Goal: Information Seeking & Learning: Compare options

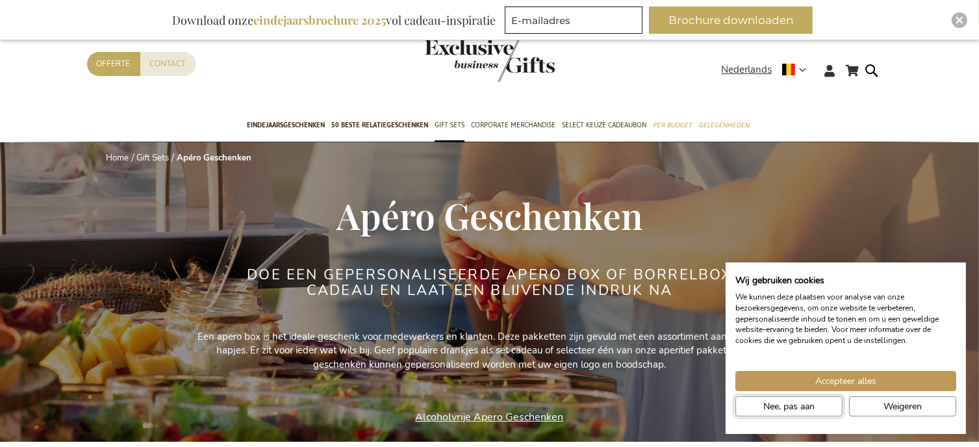
click at [822, 403] on button "Nee, pas aan" at bounding box center [788, 406] width 107 height 20
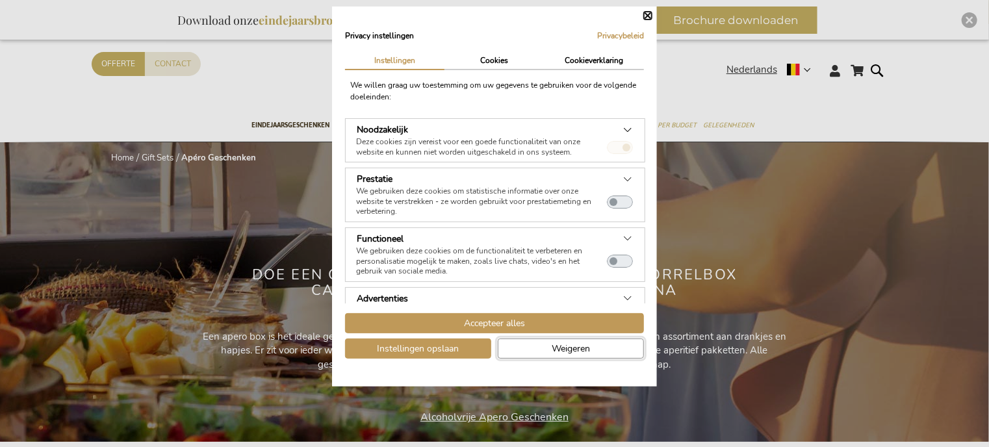
click at [565, 353] on span "Weigeren" at bounding box center [571, 349] width 38 height 14
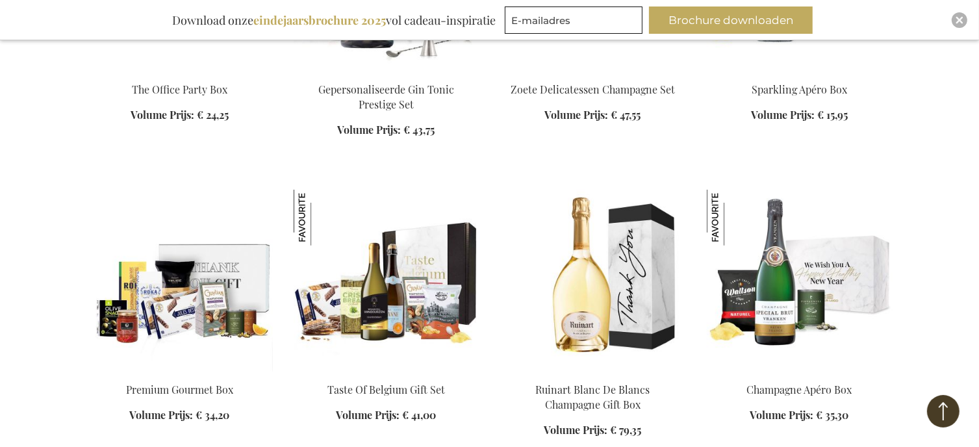
scroll to position [1039, 0]
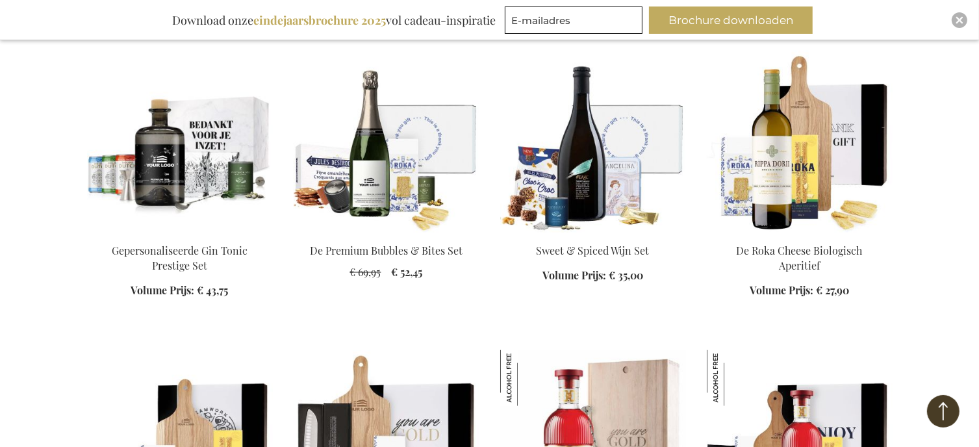
scroll to position [485, 0]
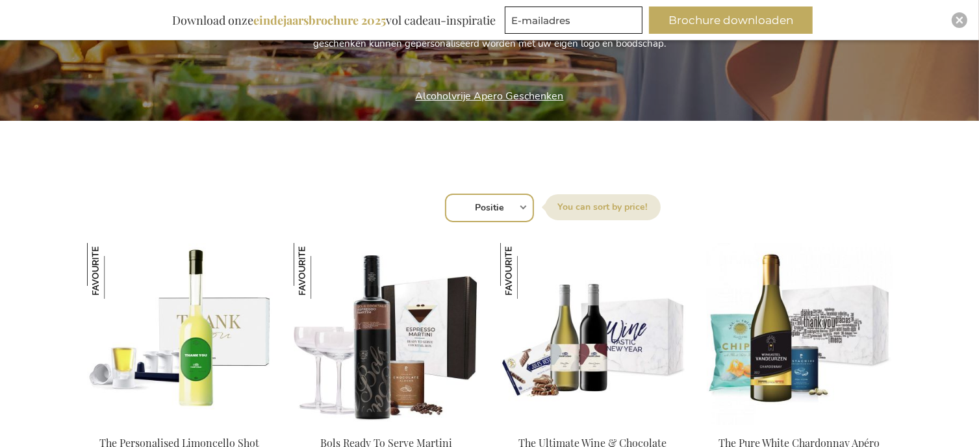
scroll to position [325, 0]
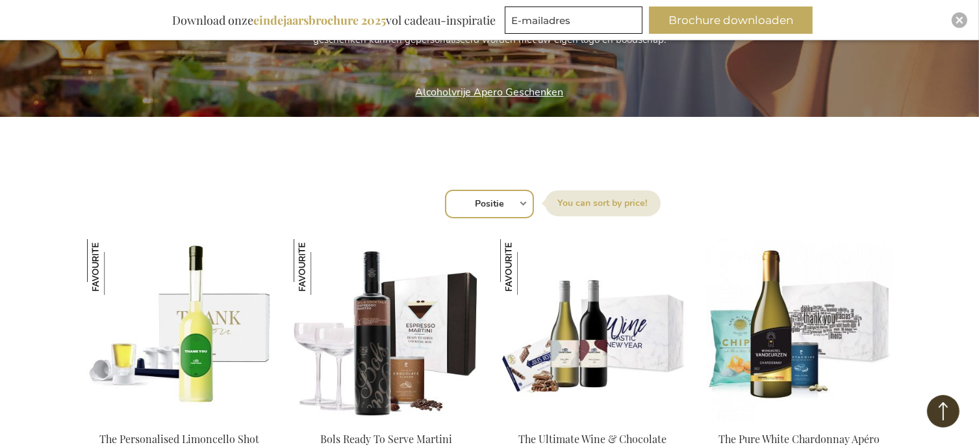
click at [520, 203] on select "Positie Best Sellers Meest bekeken Nieuw Biggest Saving Price: low to high Pric…" at bounding box center [489, 204] width 89 height 29
select select "price_asc"
click at [445, 190] on select "Positie Best Sellers Meest bekeken Nieuw Biggest Saving Price: low to high Pric…" at bounding box center [489, 204] width 89 height 29
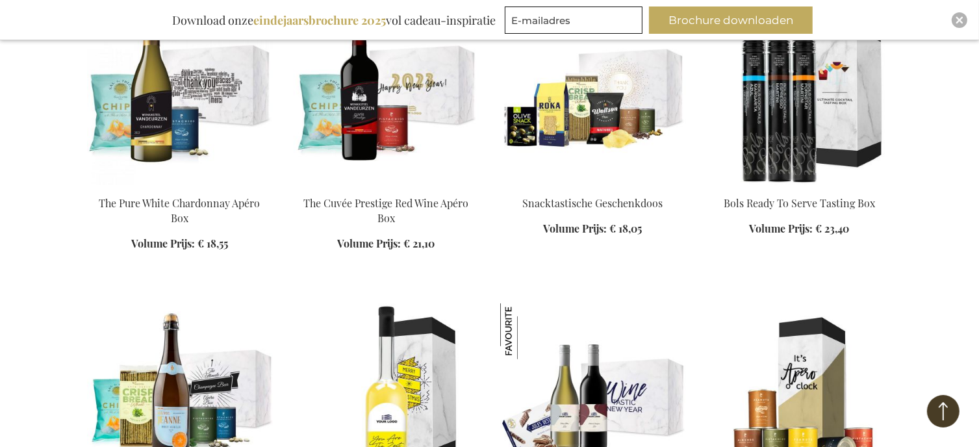
scroll to position [1039, 0]
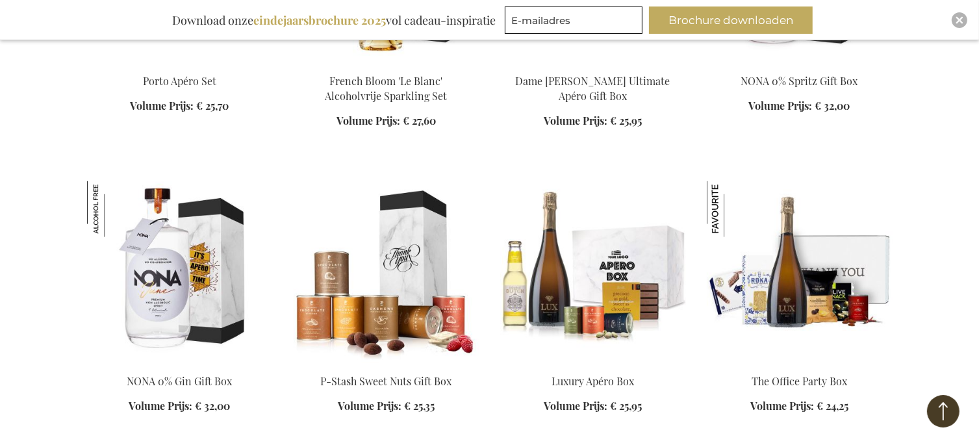
scroll to position [1884, 0]
click at [769, 299] on img at bounding box center [800, 272] width 186 height 182
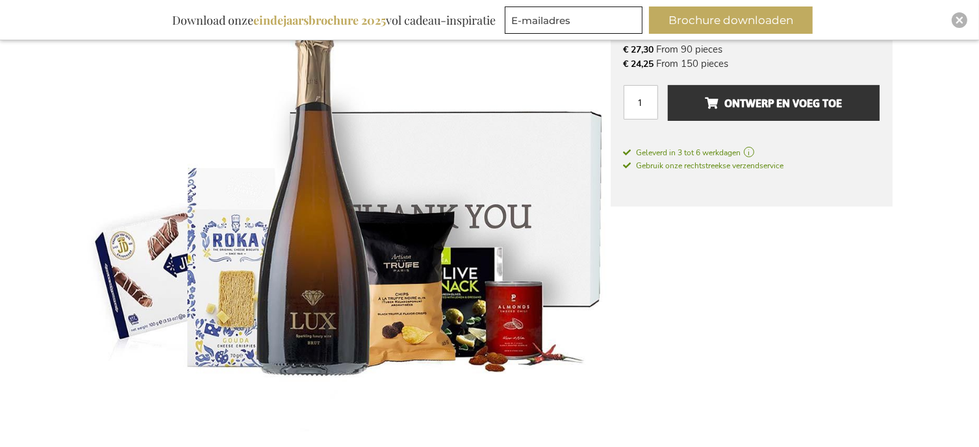
scroll to position [130, 0]
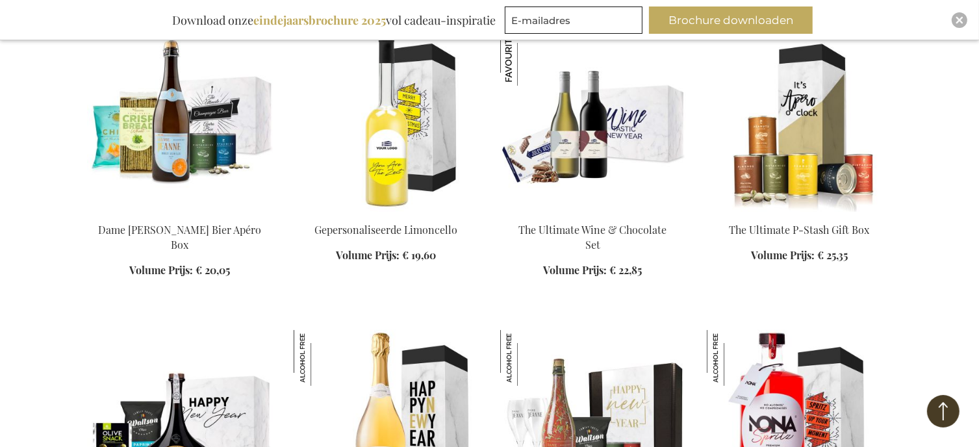
scroll to position [628, 0]
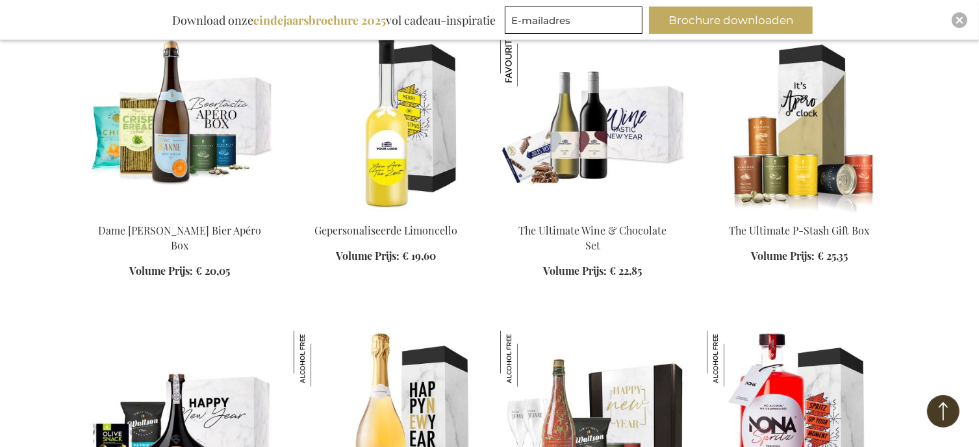
click at [171, 126] on img at bounding box center [180, 122] width 186 height 182
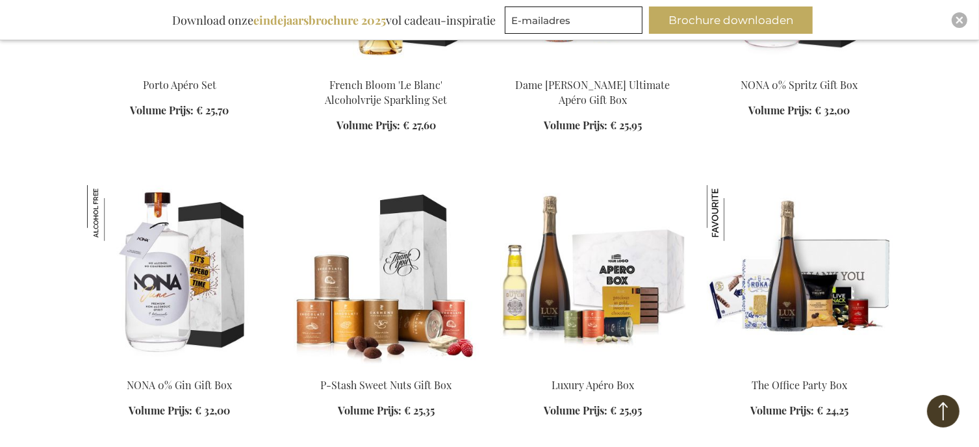
scroll to position [1082, 0]
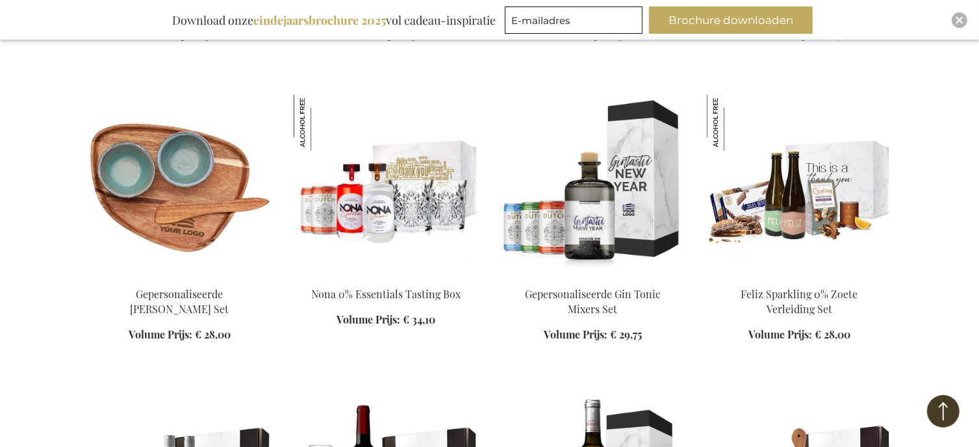
scroll to position [2382, 0]
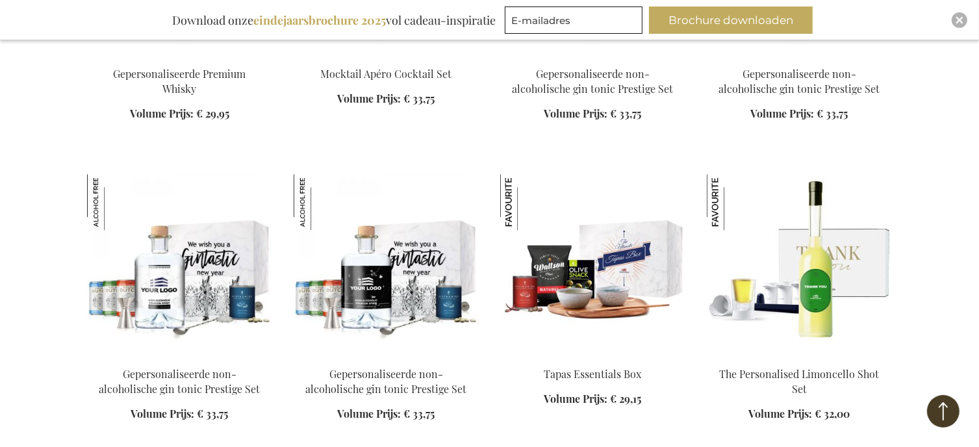
scroll to position [3486, 0]
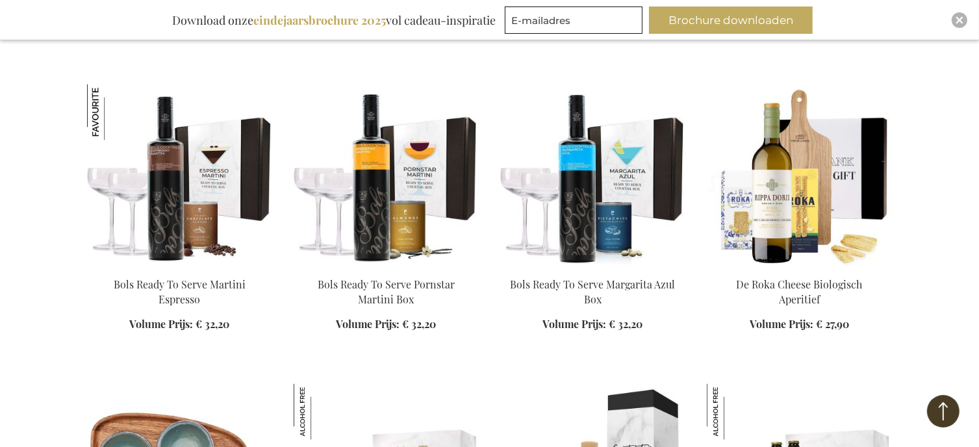
scroll to position [1992, 0]
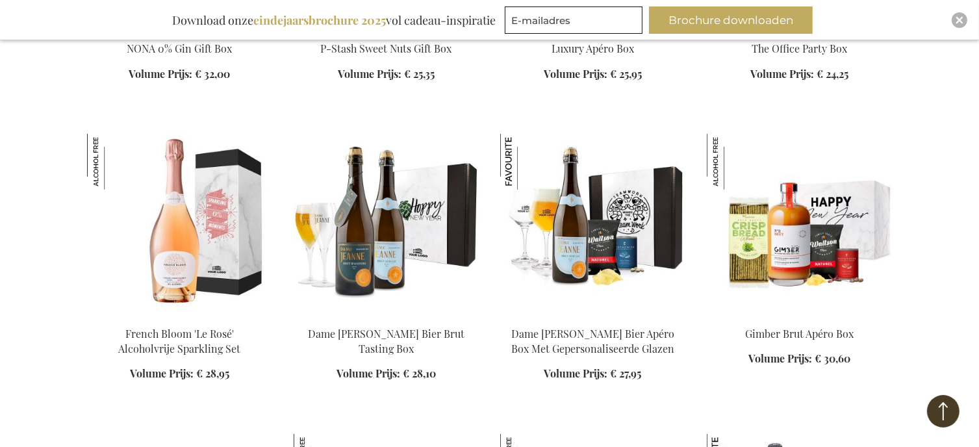
scroll to position [1407, 0]
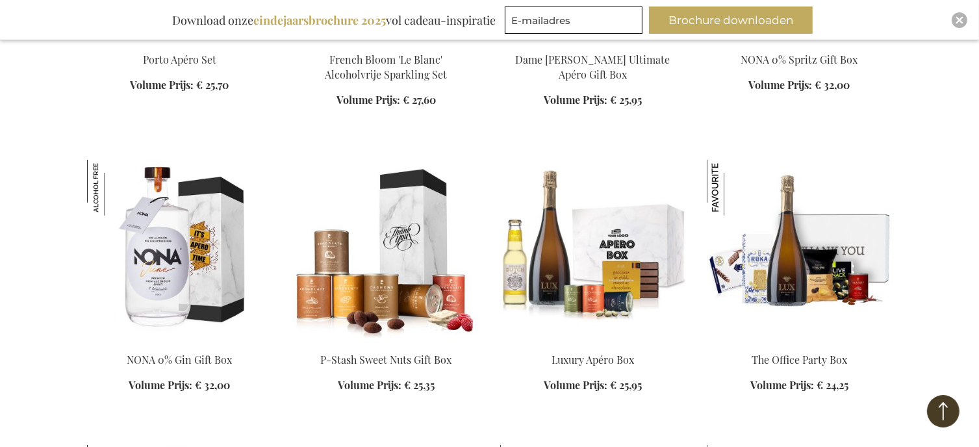
scroll to position [1082, 0]
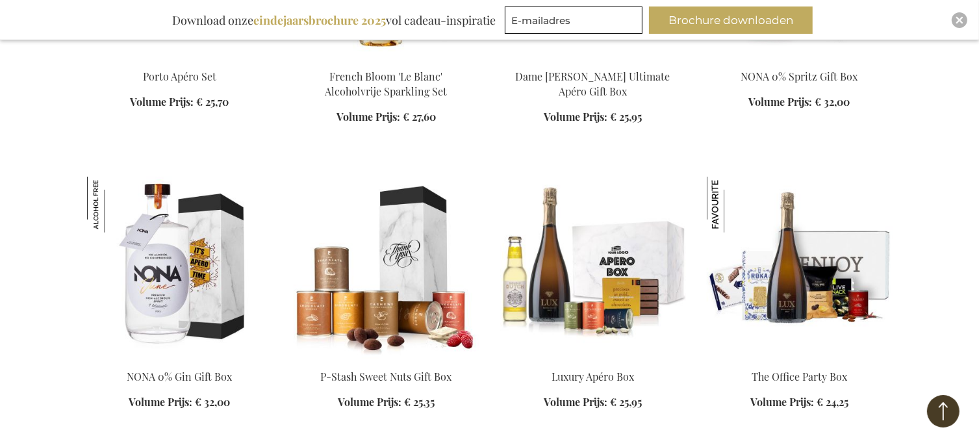
click at [864, 272] on img at bounding box center [800, 268] width 186 height 182
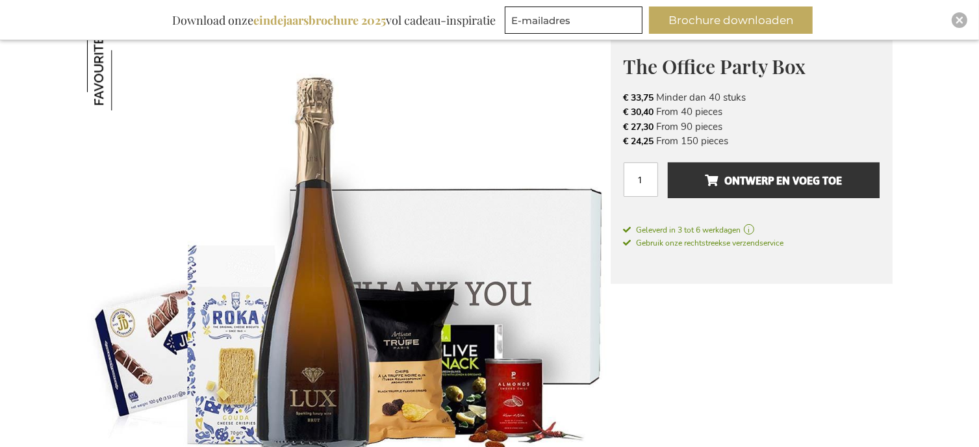
scroll to position [195, 0]
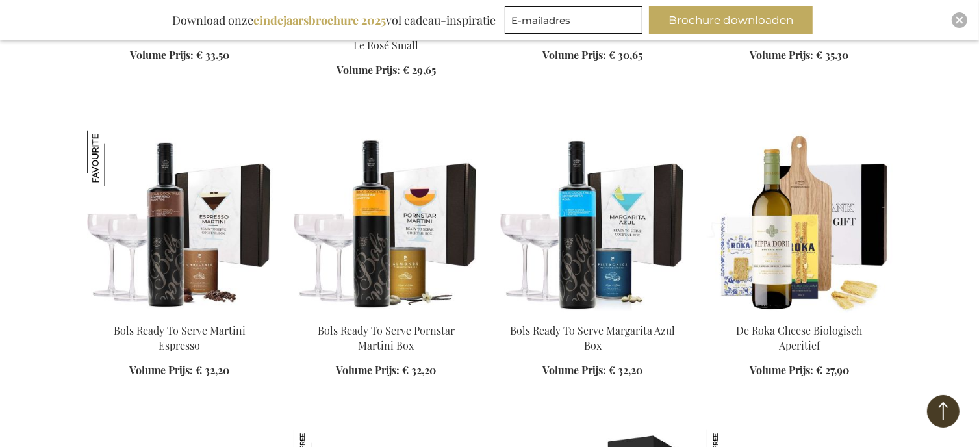
scroll to position [2274, 0]
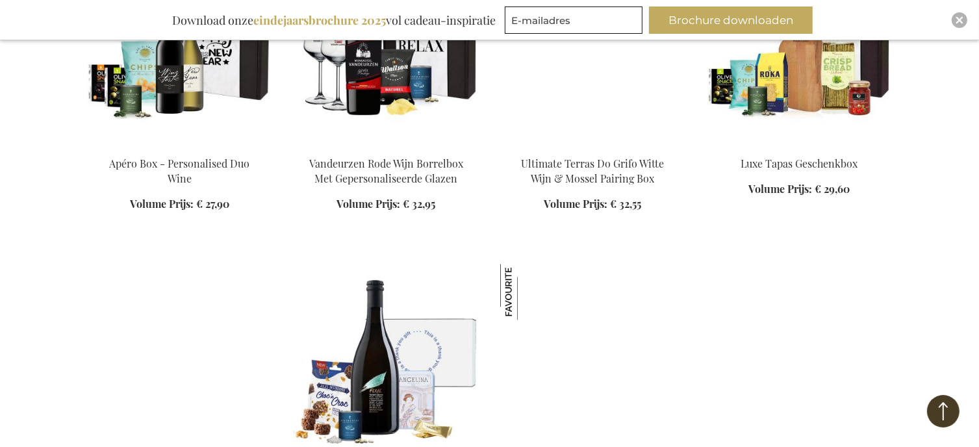
scroll to position [2858, 0]
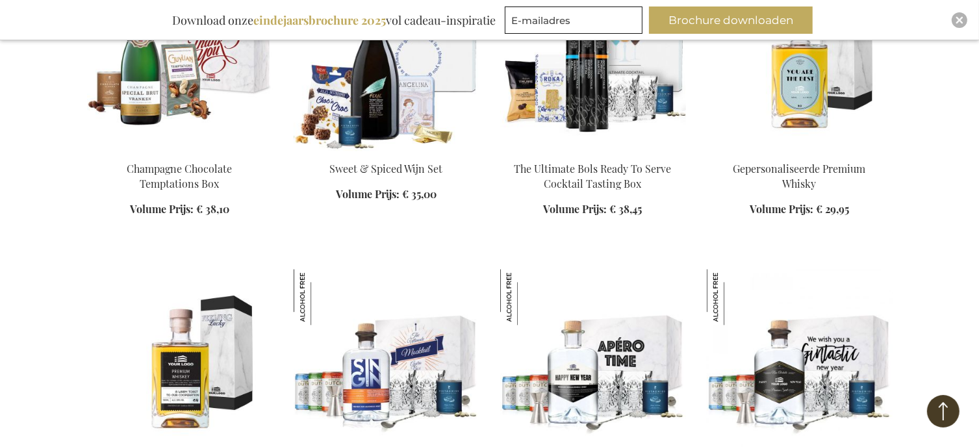
scroll to position [3183, 0]
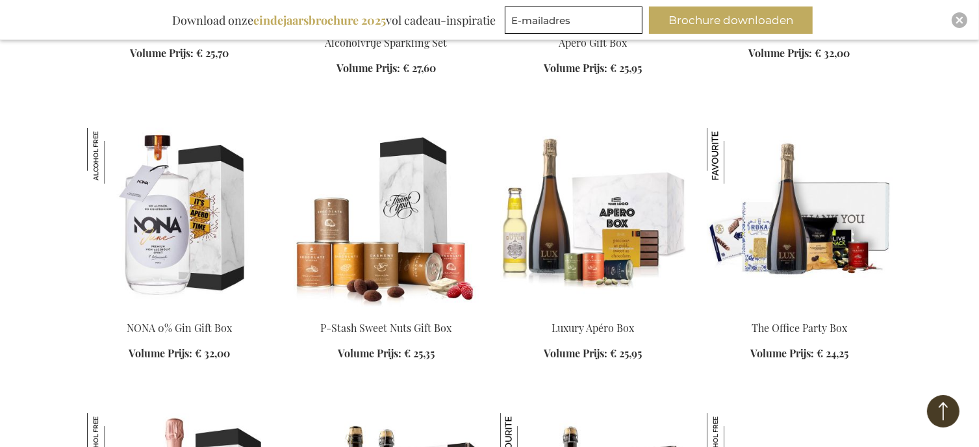
scroll to position [1104, 0]
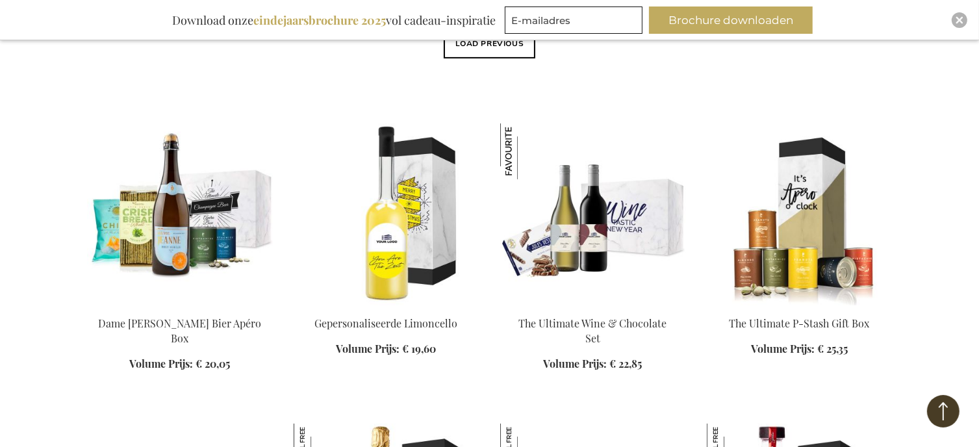
scroll to position [520, 0]
